Goal: Task Accomplishment & Management: Manage account settings

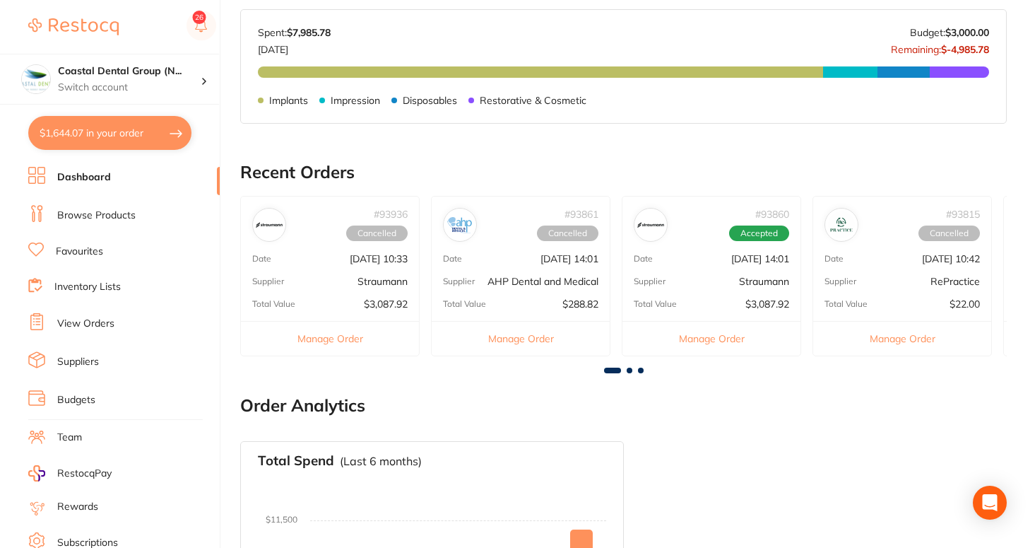
scroll to position [481, 0]
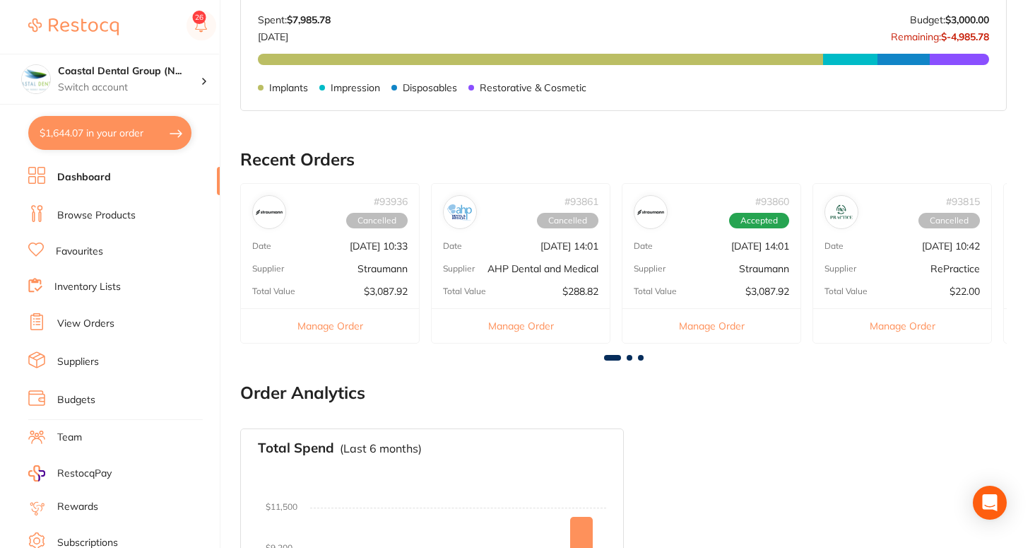
click at [113, 220] on link "Browse Products" at bounding box center [96, 215] width 78 height 14
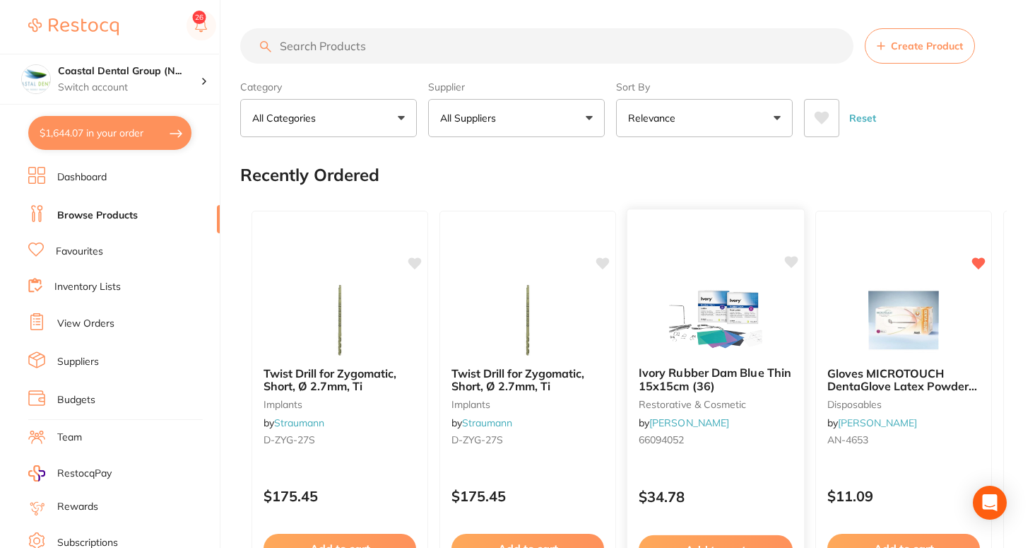
scroll to position [24, 0]
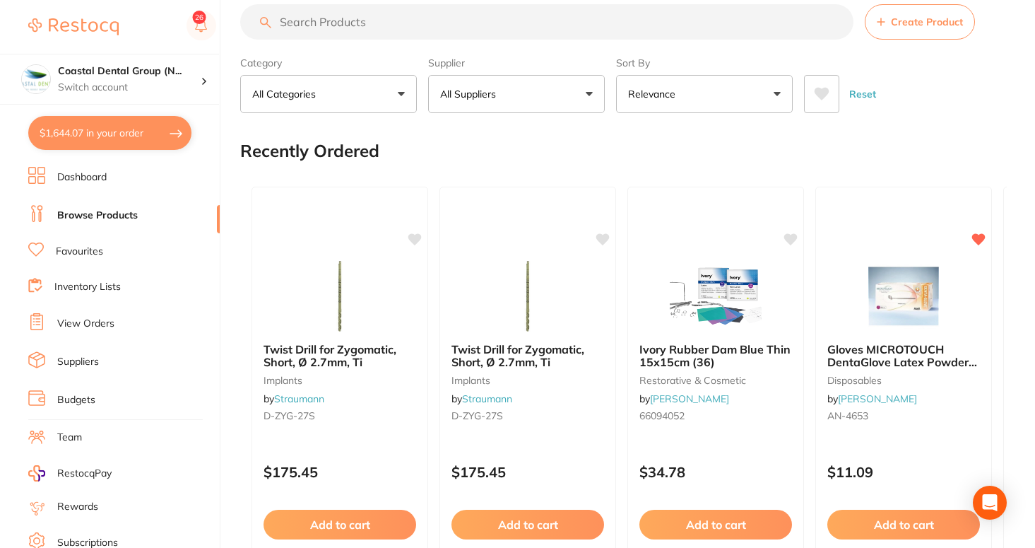
click at [523, 99] on button "All Suppliers" at bounding box center [516, 94] width 177 height 38
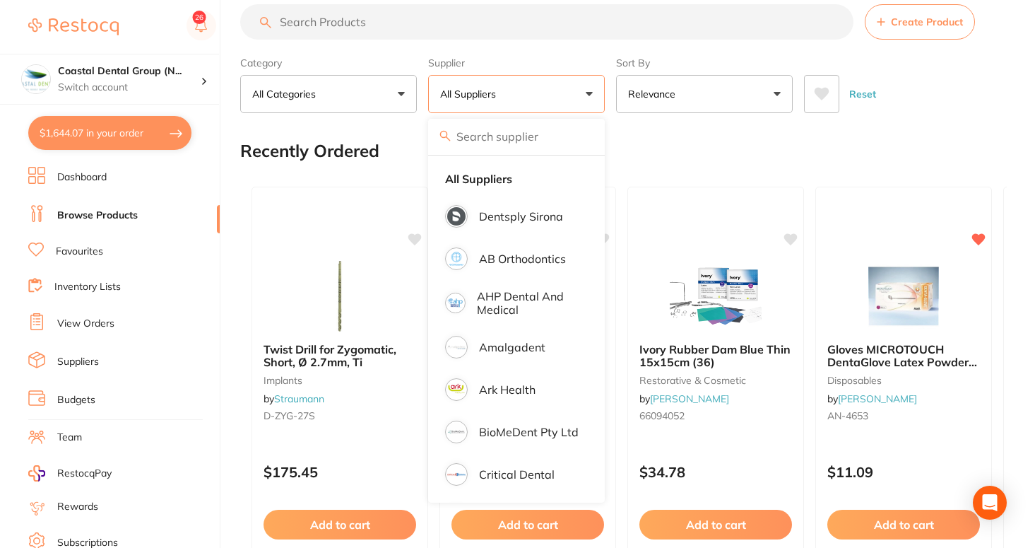
click at [593, 92] on button "All Suppliers" at bounding box center [516, 94] width 177 height 38
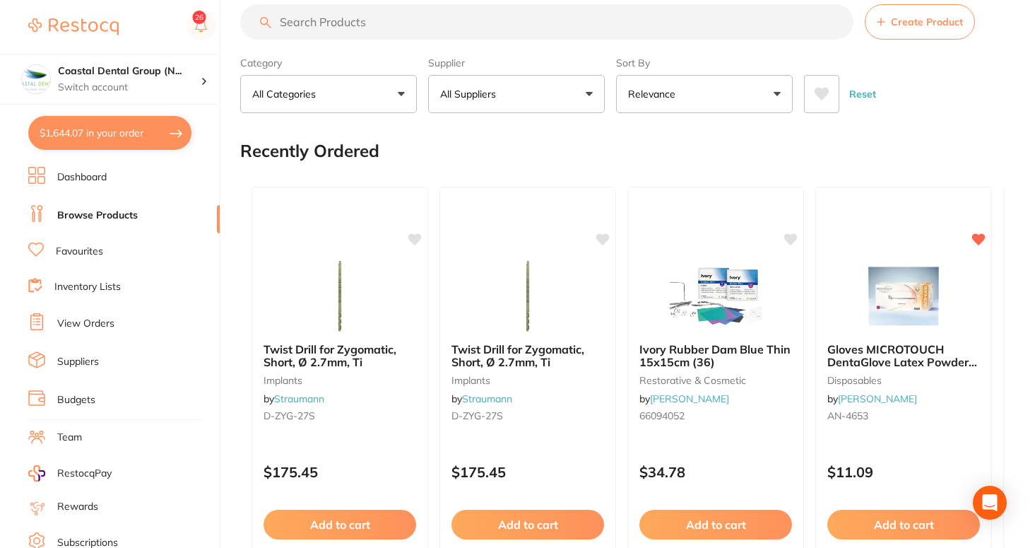
click at [592, 94] on button "All Suppliers" at bounding box center [516, 94] width 177 height 38
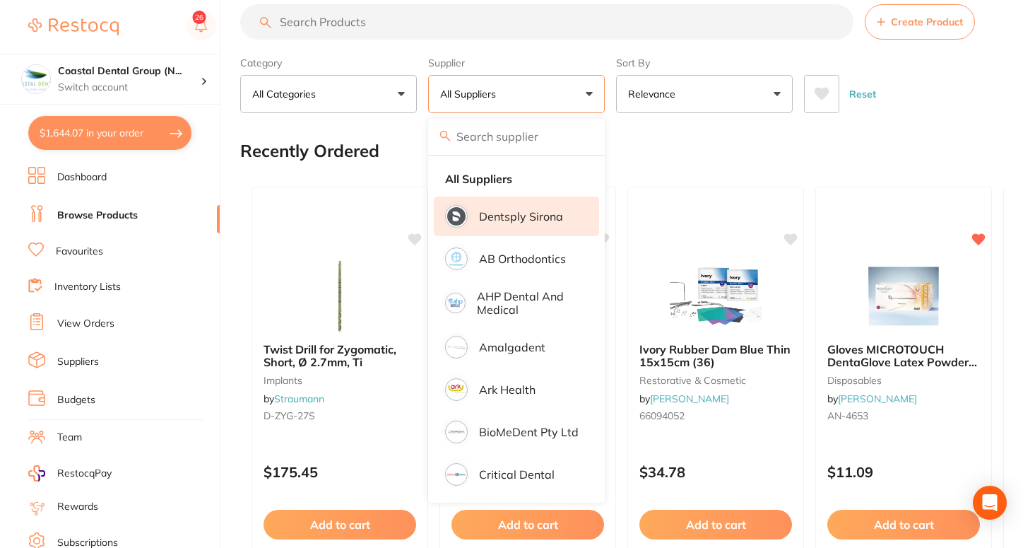
click at [471, 226] on li "Dentsply Sirona" at bounding box center [516, 216] width 165 height 40
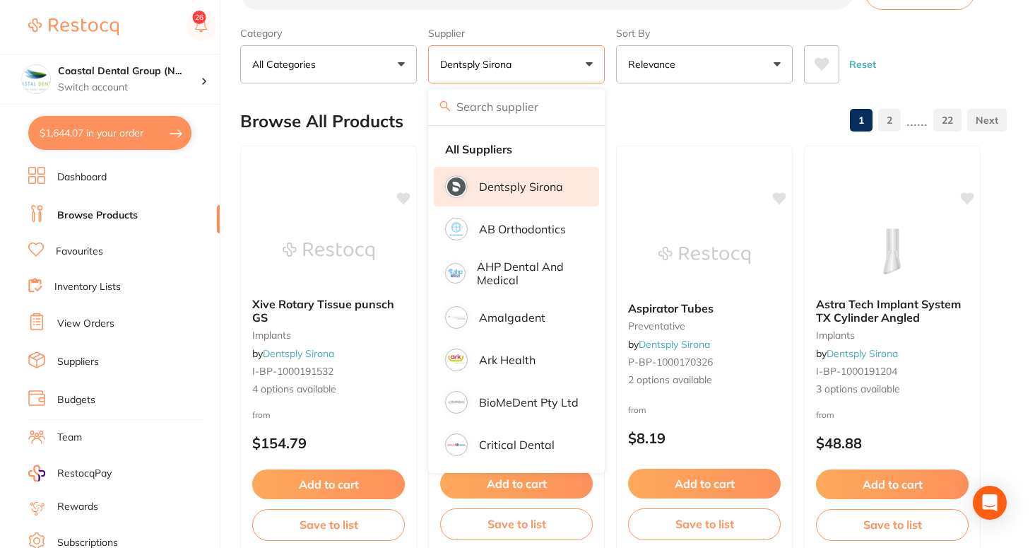
scroll to position [116, 0]
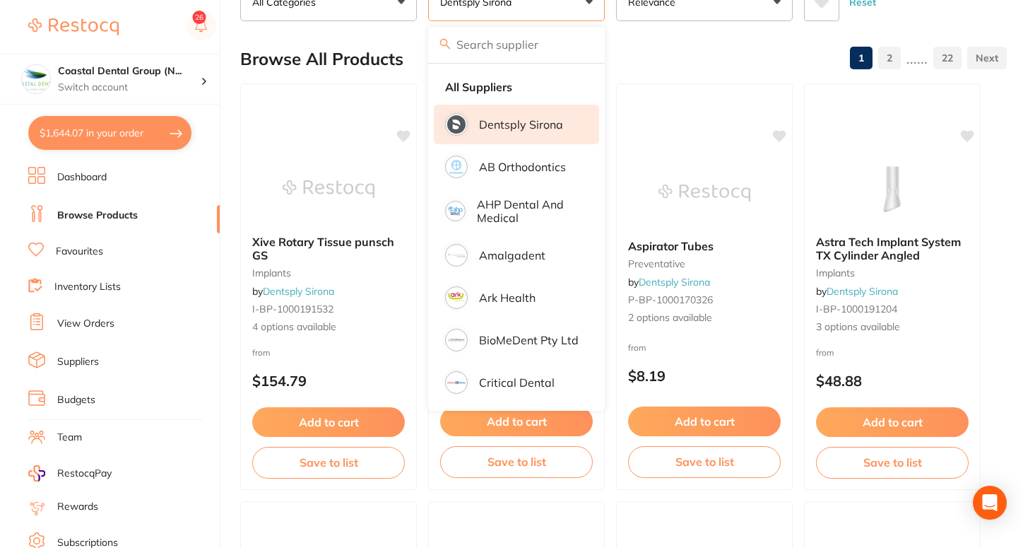
click at [543, 116] on li "Dentsply Sirona" at bounding box center [516, 125] width 165 height 40
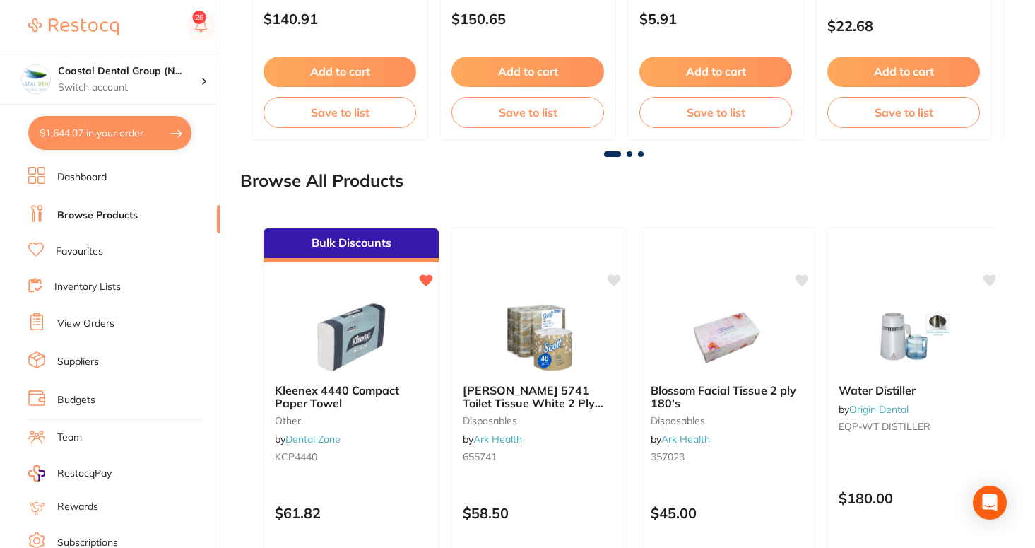
scroll to position [1433, 0]
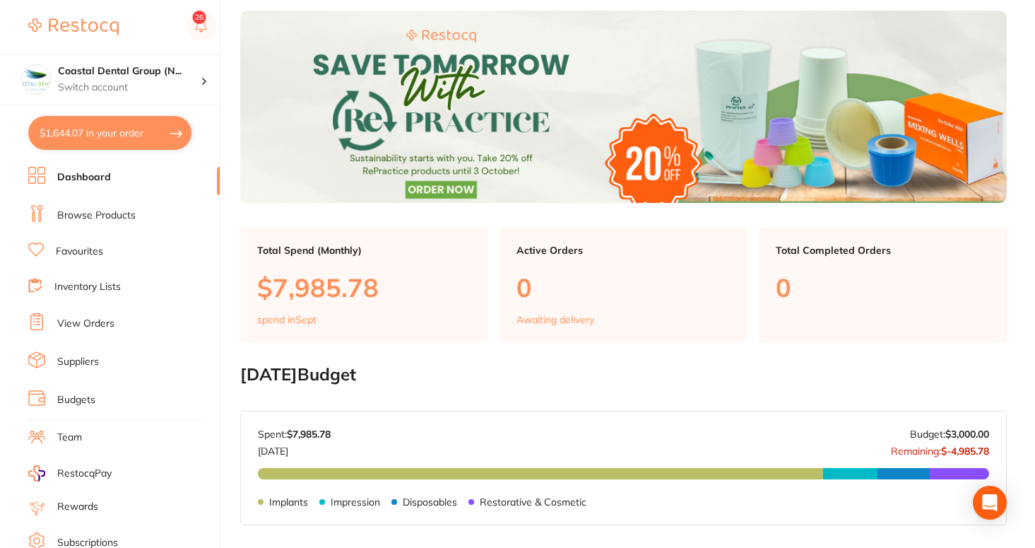
scroll to position [102, 0]
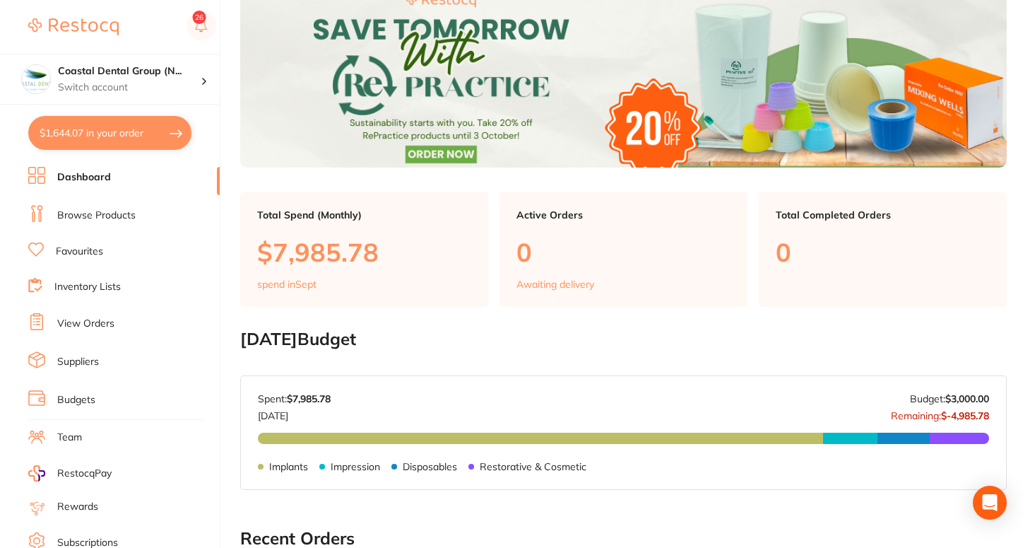
click at [78, 175] on link "Dashboard" at bounding box center [84, 177] width 54 height 14
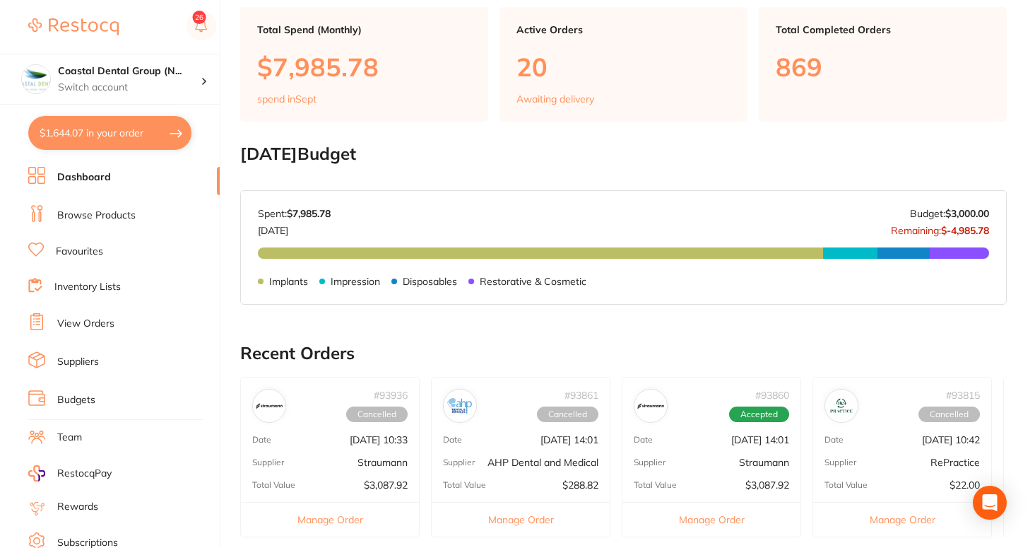
scroll to position [287, 0]
click at [515, 229] on div "Spent: $7,985.78 [DATE] Budget: $3,000.00 Remaining: $-4,985.78" at bounding box center [623, 222] width 731 height 28
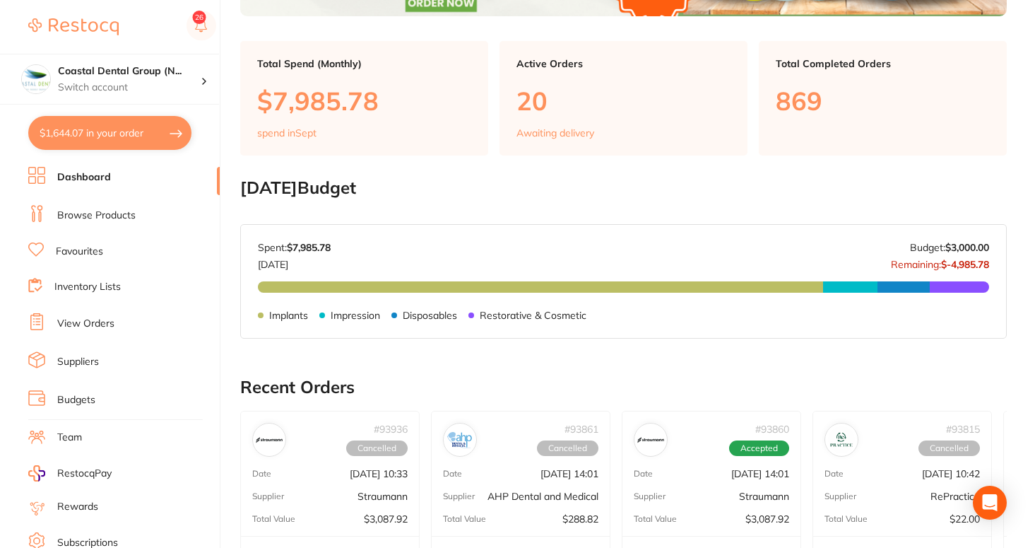
scroll to position [215, 0]
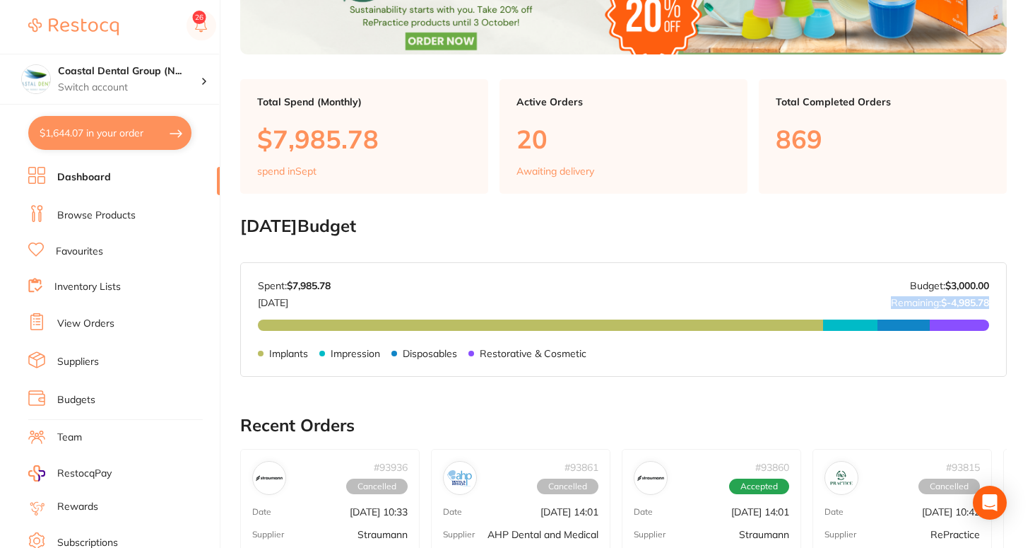
drag, startPoint x: 990, startPoint y: 300, endPoint x: 880, endPoint y: 289, distance: 110.7
click at [880, 289] on div "[DATE] Budget: $3,000.00 Spent: $7,985.78 [DATE] Budget: $3,000.00 Remaining: $…" at bounding box center [623, 319] width 765 height 113
click at [876, 300] on div "Spent: $7,985.78 [DATE] Budget: $3,000.00 Remaining: $-4,985.78" at bounding box center [623, 294] width 731 height 28
click at [894, 299] on p "Remaining: $-4,985.78" at bounding box center [940, 299] width 98 height 17
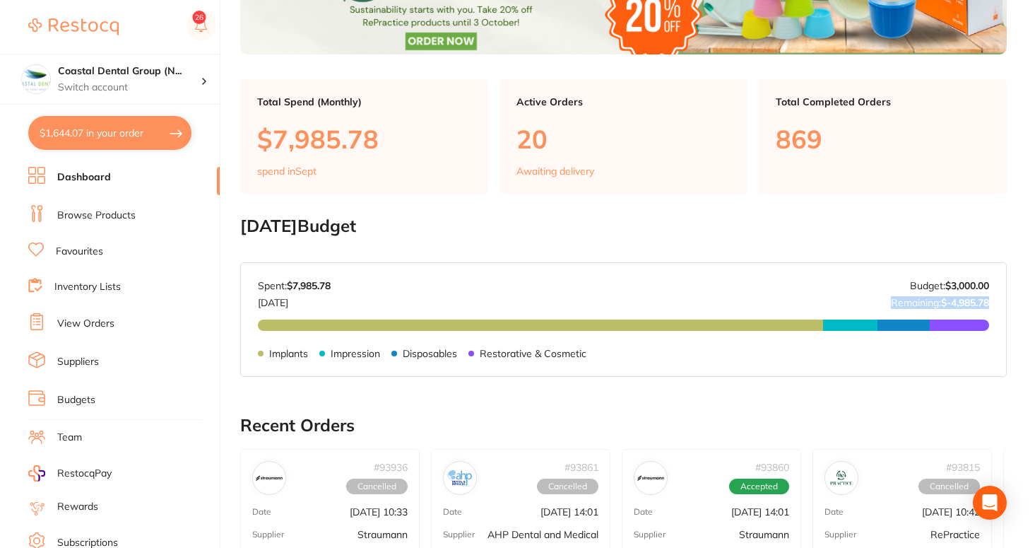
click at [894, 299] on p "Remaining: $-4,985.78" at bounding box center [940, 299] width 98 height 17
click at [495, 251] on div "Budget has not been set for [DATE] . Please set a budget value for [DATE] to tr…" at bounding box center [432, 267] width 377 height 34
drag, startPoint x: 341, startPoint y: 282, endPoint x: 246, endPoint y: 290, distance: 95.0
click at [246, 290] on div "[DATE] Budget: $3,000.00 Spent: $7,985.78 [DATE] Budget: $3,000.00 Remaining: $…" at bounding box center [623, 319] width 765 height 113
click at [336, 286] on div "Spent: $7,985.78 [DATE] Budget: $3,000.00 Remaining: $-4,985.78" at bounding box center [623, 294] width 731 height 28
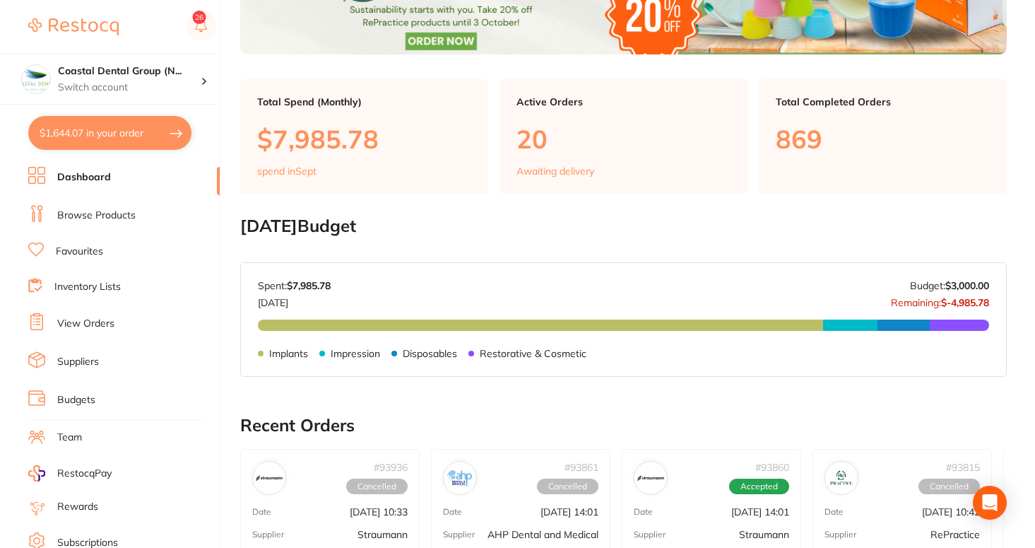
click at [287, 173] on p "spend in Sept" at bounding box center [286, 170] width 59 height 11
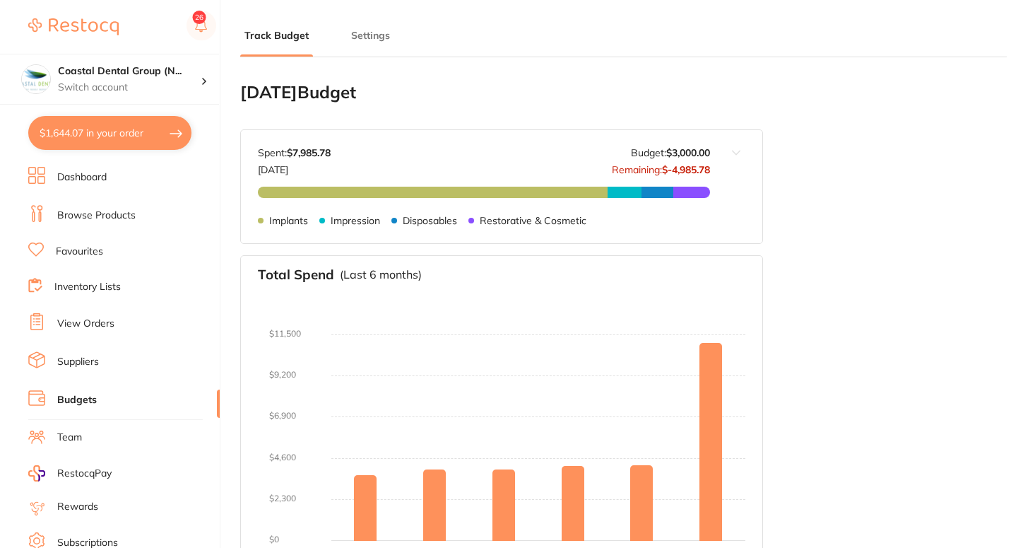
type input "6,000"
type input "3,000"
type input "3.0"
type input "100,000"
type input "3,000"
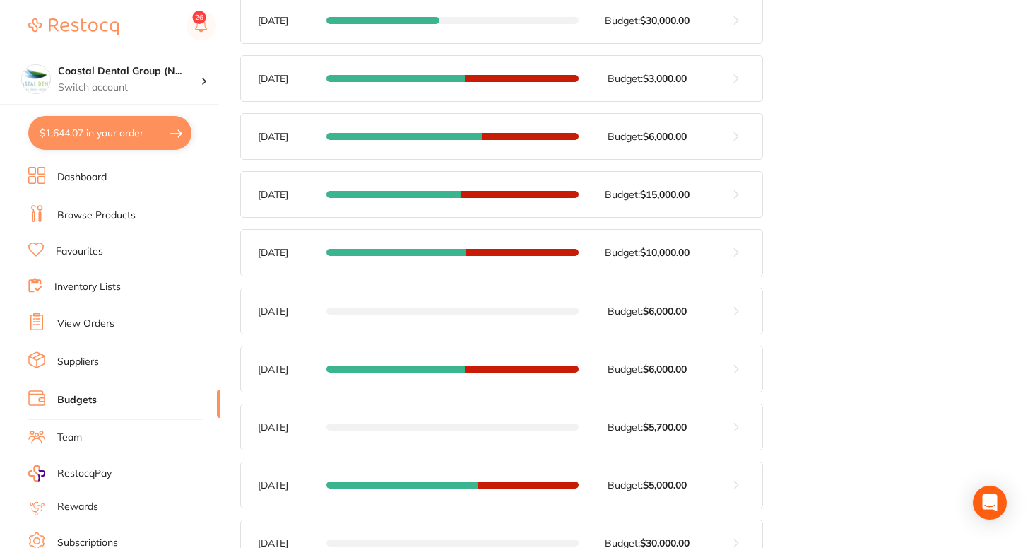
scroll to position [1237, 0]
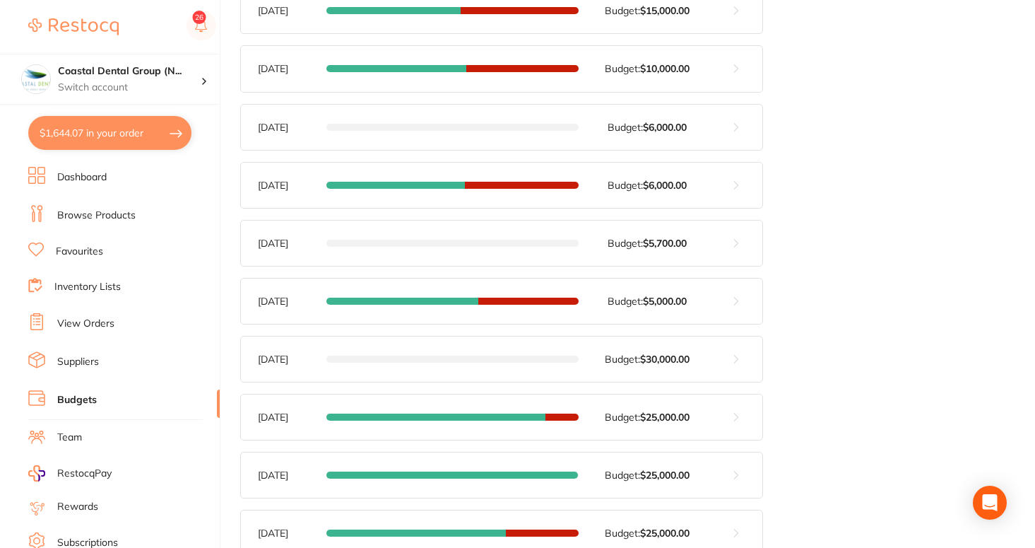
click at [122, 226] on ul "Dashboard Browse Products Favourites Inventory Lists View Orders Suppliers Budg…" at bounding box center [123, 410] width 191 height 487
click at [88, 254] on link "Favourites" at bounding box center [79, 251] width 47 height 14
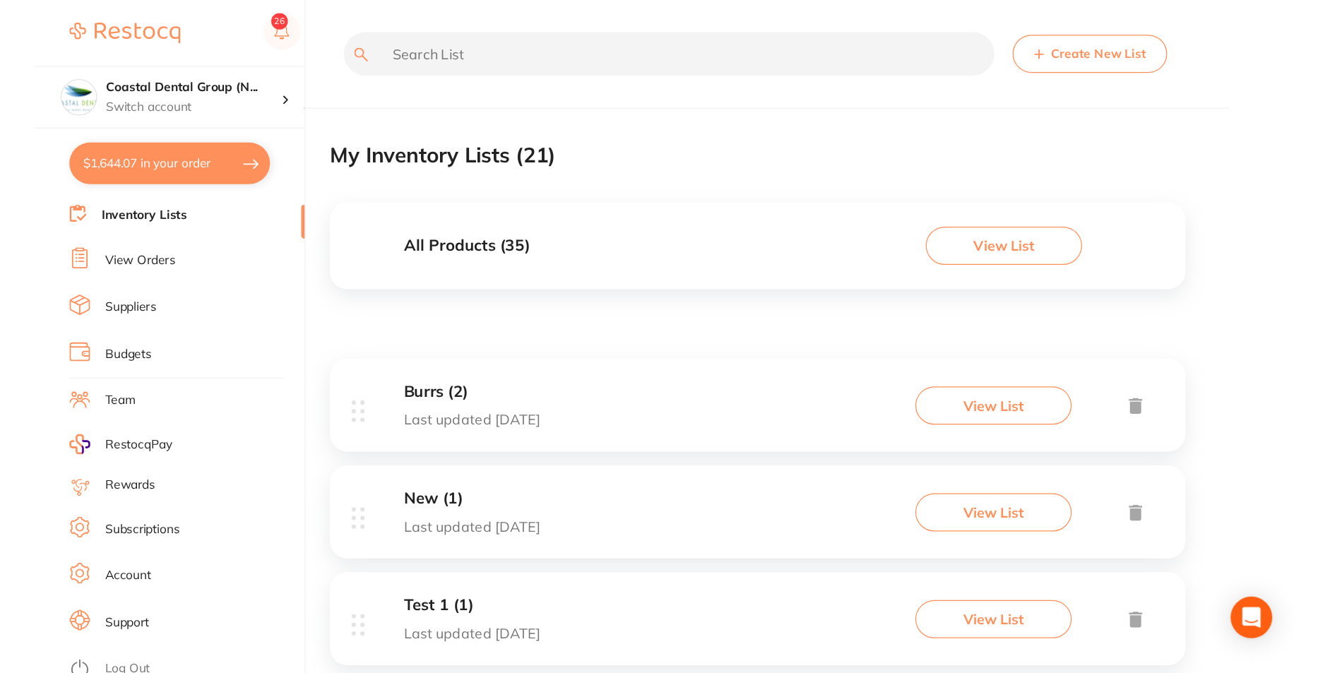
scroll to position [3, 0]
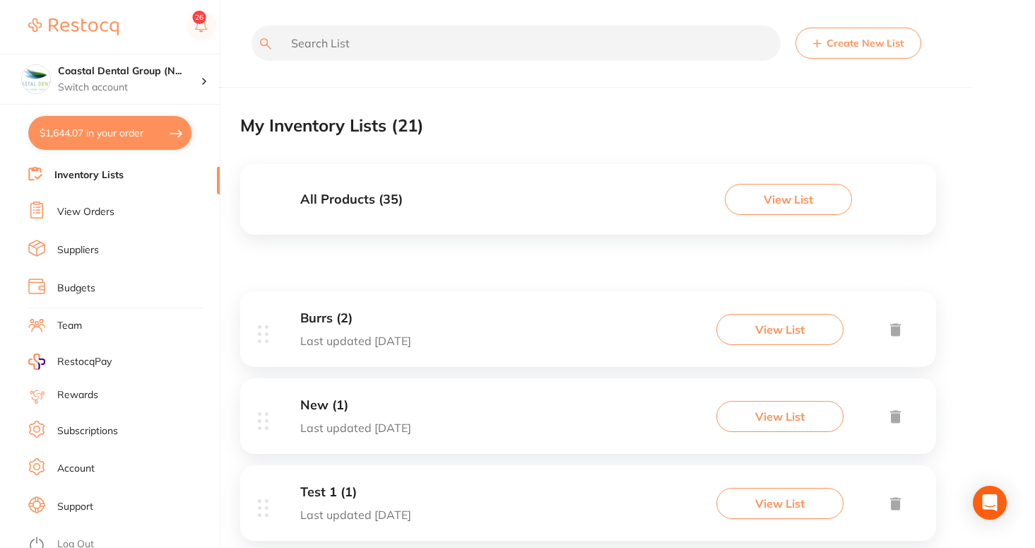
click at [40, 390] on icon at bounding box center [36, 394] width 17 height 17
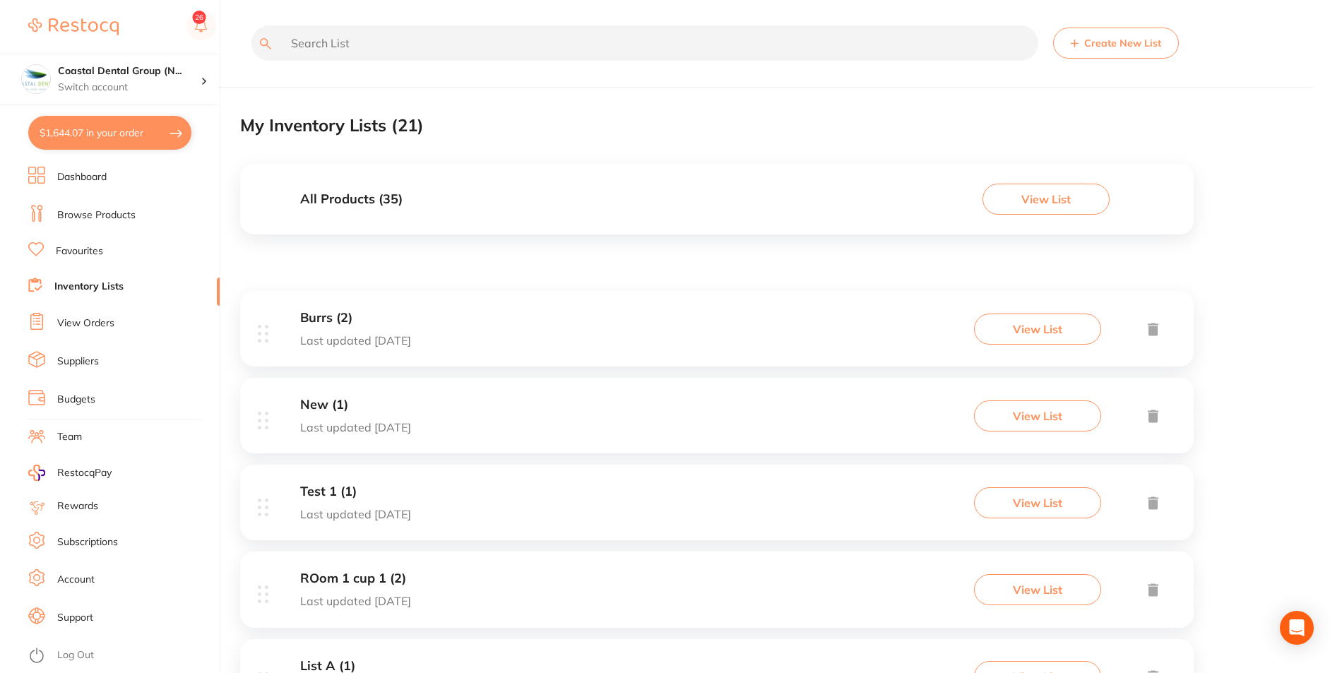
scroll to position [0, 0]
